Goal: Task Accomplishment & Management: Manage account settings

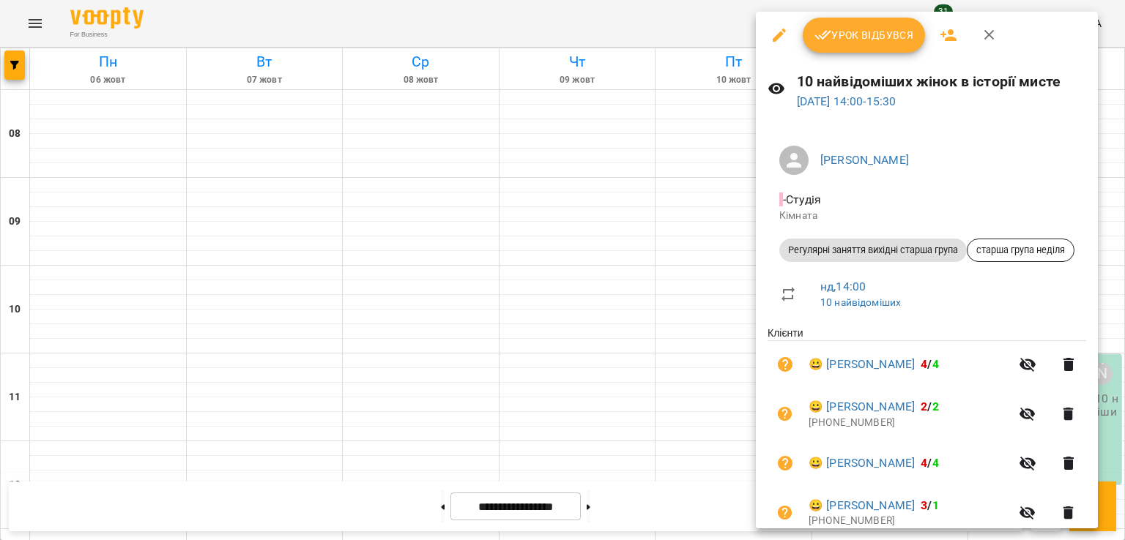
scroll to position [239, 0]
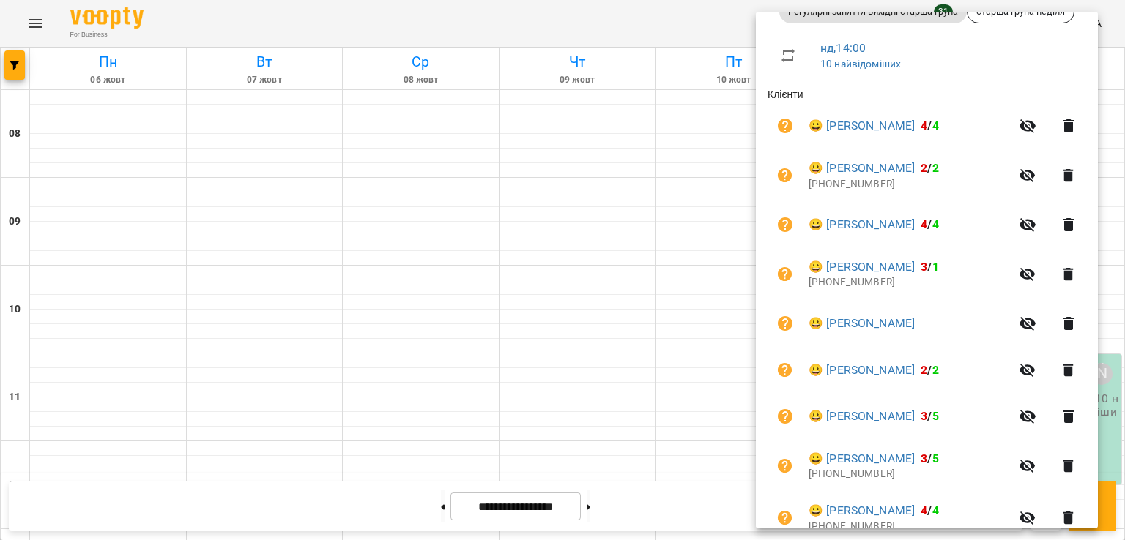
click at [627, 218] on div at bounding box center [562, 270] width 1125 height 540
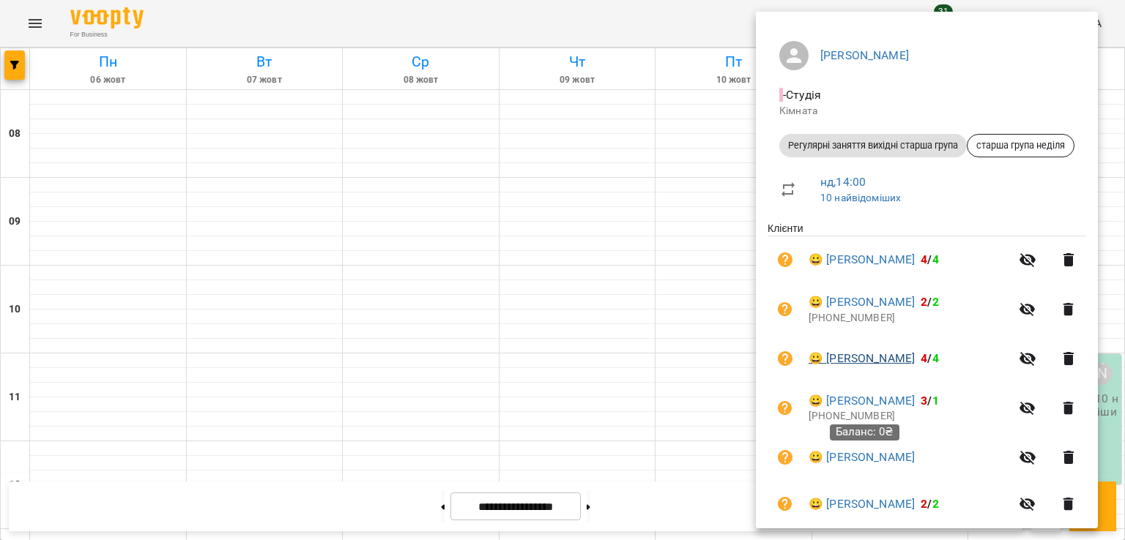
scroll to position [139, 0]
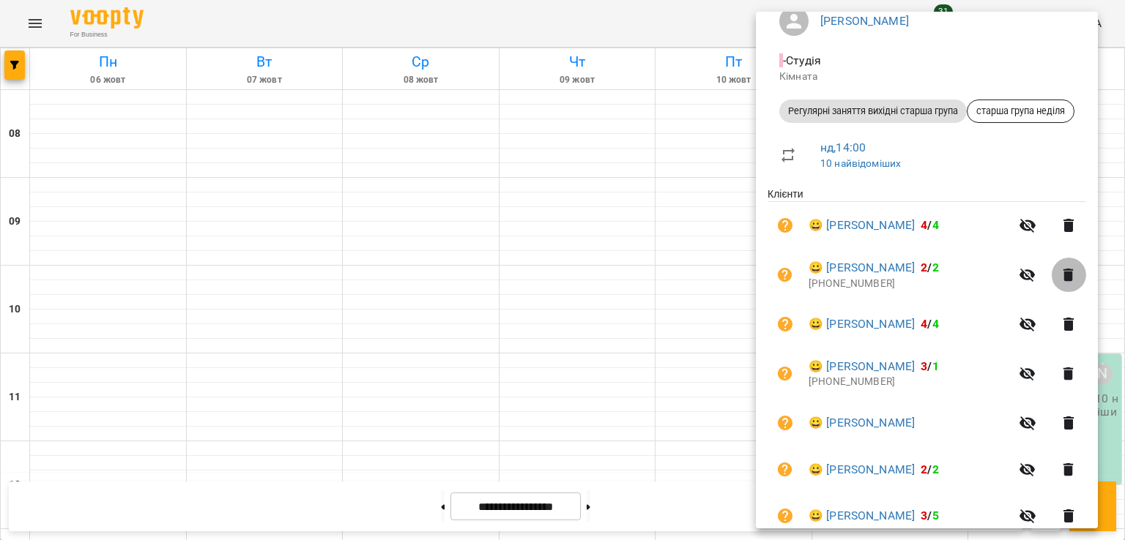
click at [1072, 275] on icon "button" at bounding box center [1068, 275] width 10 height 13
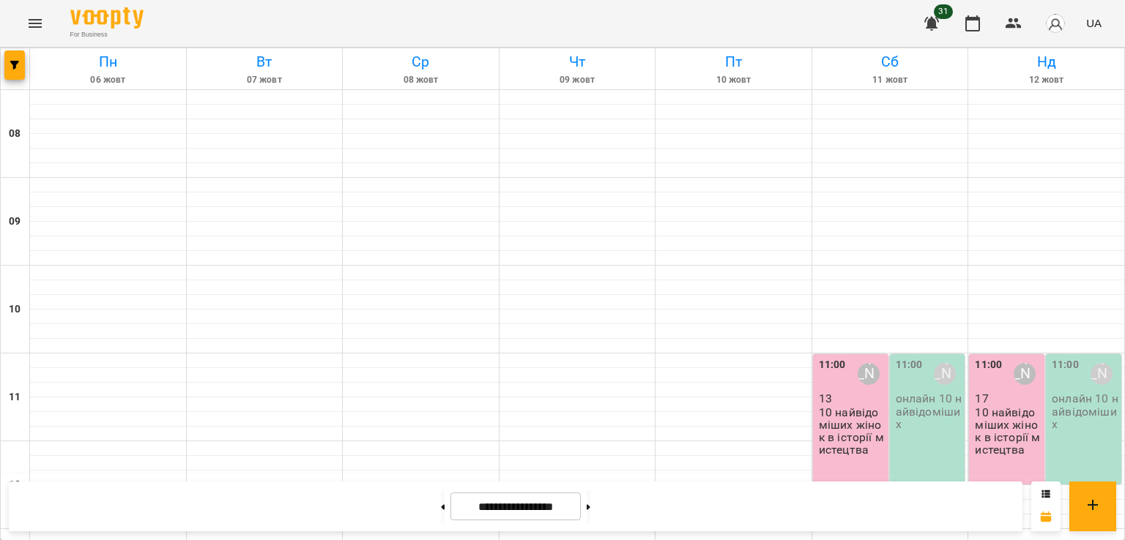
scroll to position [492, 0]
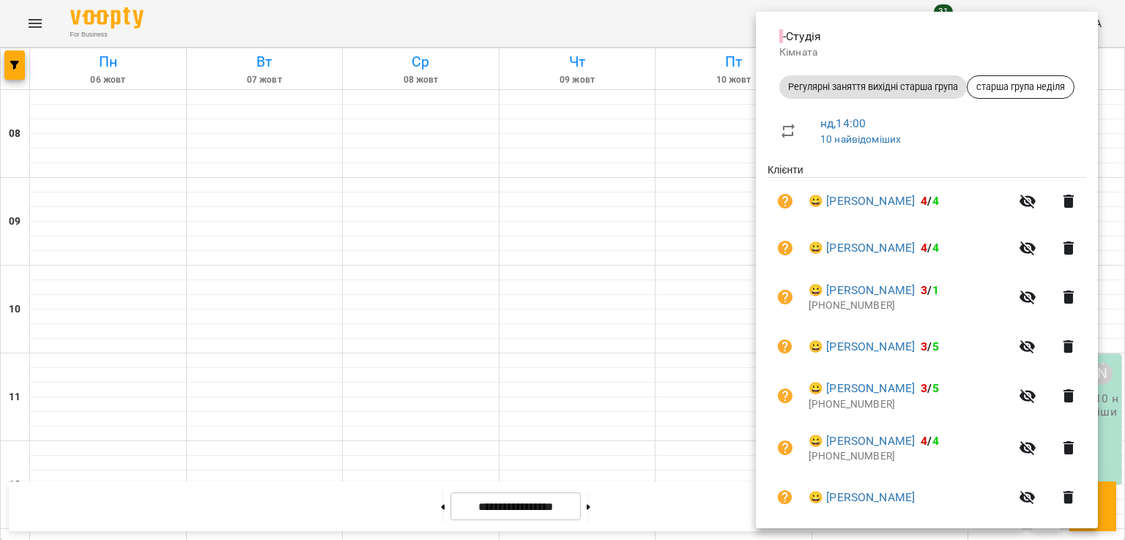
scroll to position [0, 0]
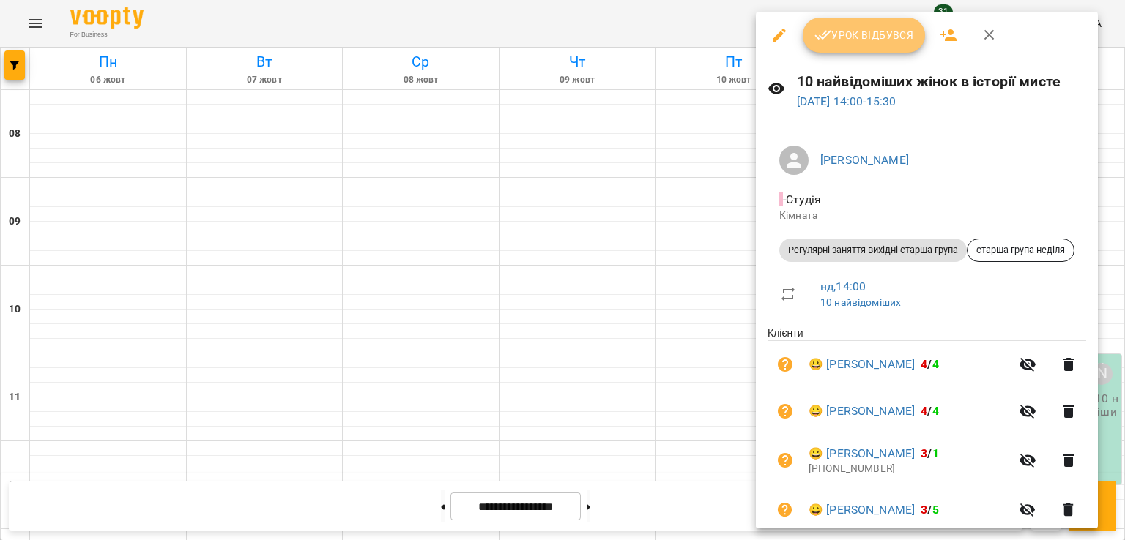
click at [853, 45] on button "Урок відбувся" at bounding box center [864, 35] width 123 height 35
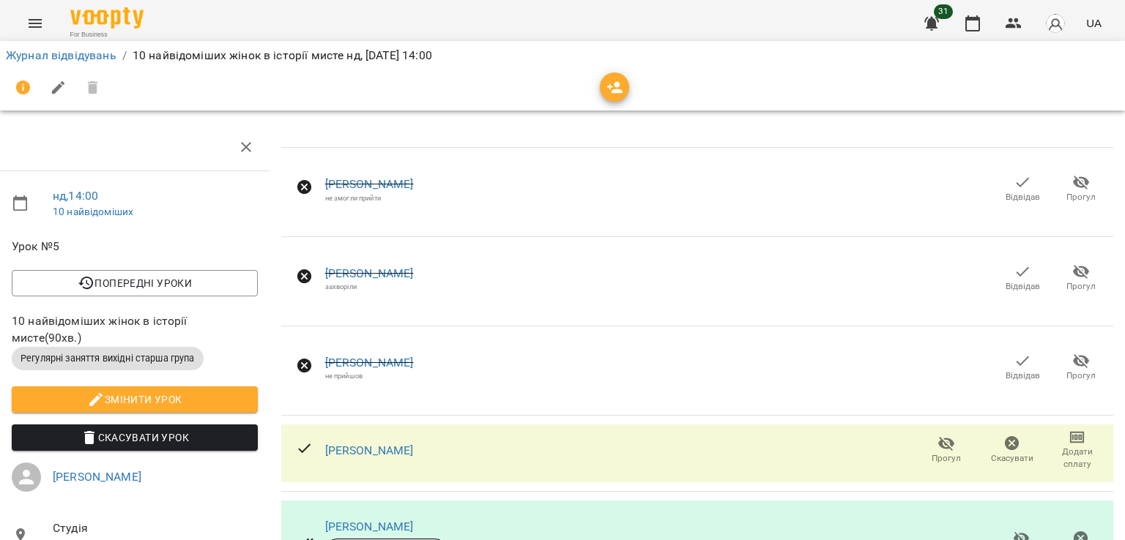
scroll to position [1104, 6]
